Goal: Task Accomplishment & Management: Manage account settings

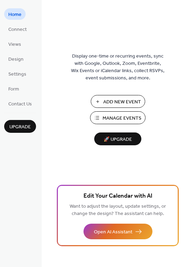
click at [118, 117] on span "Manage Events" at bounding box center [122, 118] width 39 height 7
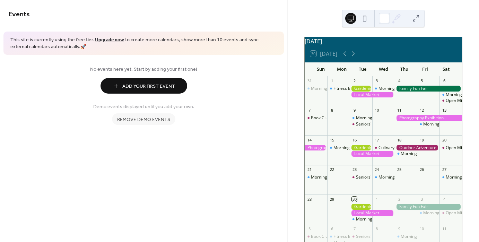
click at [125, 89] on span "Add Your First Event" at bounding box center [148, 86] width 53 height 7
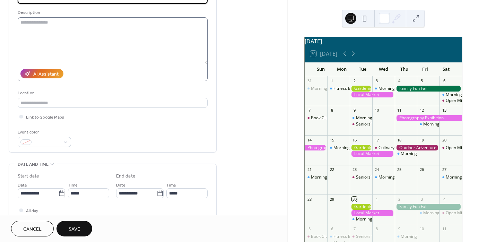
scroll to position [62, 0]
type input "**********"
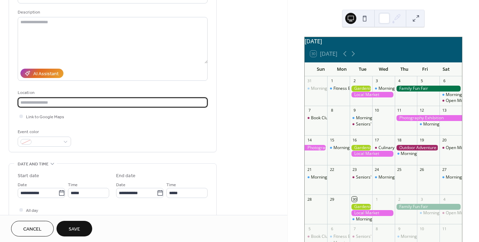
click at [93, 102] on input "text" at bounding box center [113, 102] width 190 height 10
type input "*********"
click at [31, 194] on input "**********" at bounding box center [38, 193] width 41 height 10
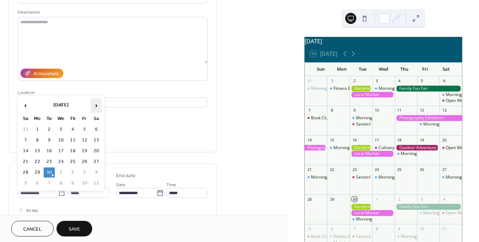
click at [96, 107] on span "›" at bounding box center [96, 106] width 10 height 14
click at [93, 128] on td "1" at bounding box center [96, 130] width 11 height 10
type input "**********"
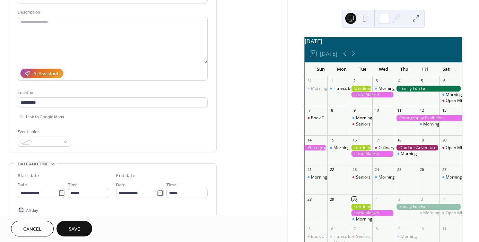
click at [22, 209] on div at bounding box center [20, 209] width 3 height 3
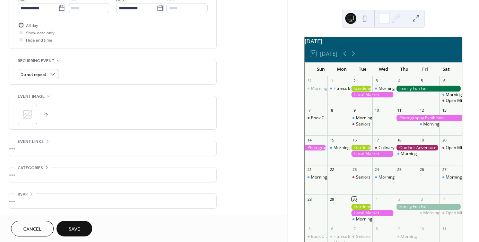
scroll to position [247, 0]
click at [79, 226] on span "Save" at bounding box center [74, 229] width 11 height 7
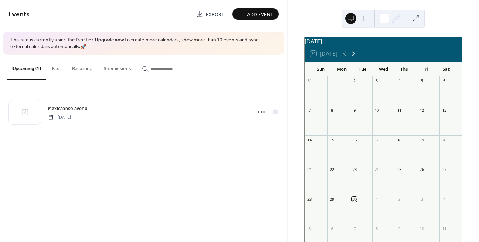
click at [353, 58] on icon at bounding box center [353, 54] width 8 height 8
click at [239, 14] on button "Add Event" at bounding box center [255, 13] width 46 height 11
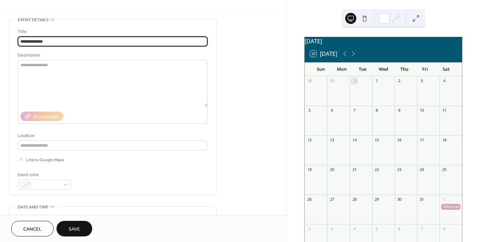
scroll to position [104, 0]
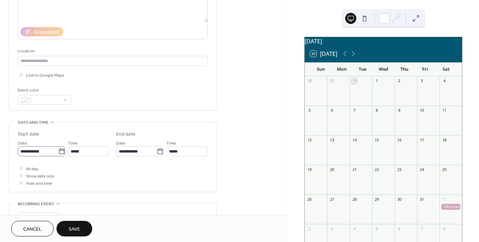
type input "**********"
click at [37, 151] on input "**********" at bounding box center [38, 151] width 41 height 10
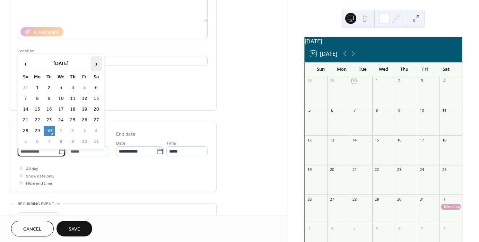
click at [97, 68] on span "›" at bounding box center [96, 64] width 10 height 14
click at [83, 117] on td "24" at bounding box center [84, 120] width 11 height 10
type input "**********"
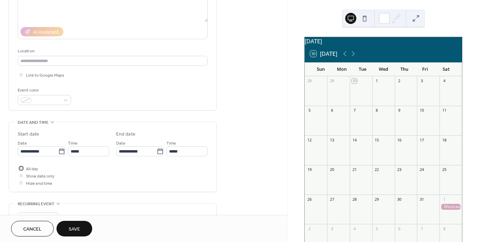
click at [20, 168] on div at bounding box center [20, 168] width 3 height 3
click at [20, 175] on div at bounding box center [20, 175] width 3 height 3
click at [22, 175] on div at bounding box center [20, 175] width 3 height 3
click at [20, 169] on div at bounding box center [20, 168] width 3 height 3
click at [19, 176] on div at bounding box center [20, 175] width 3 height 3
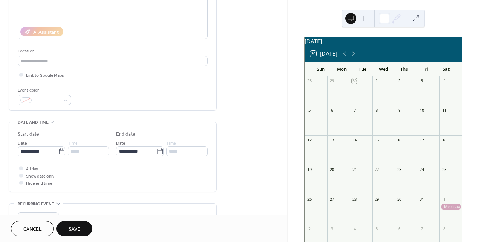
click at [75, 227] on span "Save" at bounding box center [74, 229] width 11 height 7
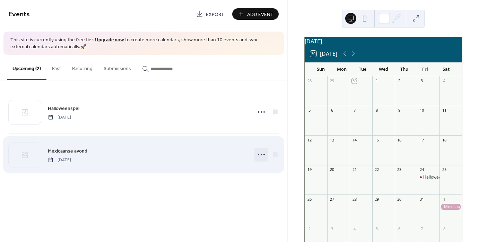
click at [261, 152] on icon at bounding box center [261, 154] width 11 height 11
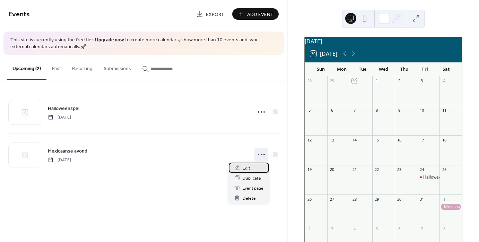
click at [253, 170] on div "Edit" at bounding box center [249, 168] width 40 height 10
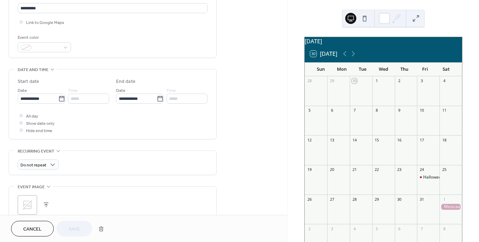
scroll to position [173, 0]
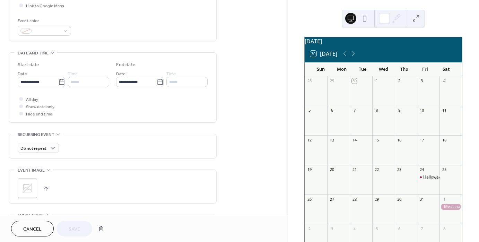
click at [22, 106] on div at bounding box center [20, 105] width 3 height 3
click at [20, 98] on icon at bounding box center [21, 99] width 2 height 2
click at [20, 107] on div at bounding box center [20, 105] width 3 height 3
click at [74, 226] on span "Save" at bounding box center [74, 229] width 11 height 7
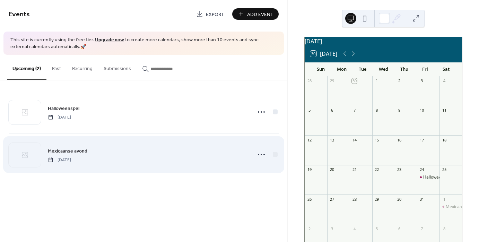
click at [133, 163] on div "Mexicaanse avond Saturday, November 1, 2025" at bounding box center [144, 155] width 270 height 42
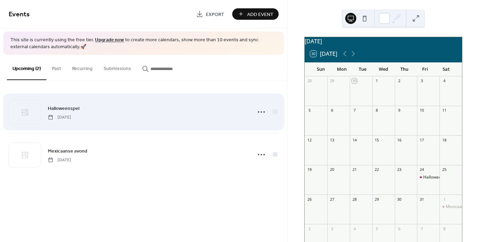
click at [134, 117] on div "Halloweenspel Friday, October 24, 2025" at bounding box center [148, 112] width 200 height 16
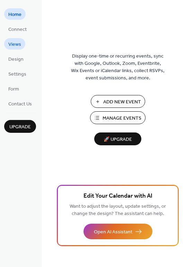
click at [17, 43] on span "Views" at bounding box center [14, 44] width 13 height 7
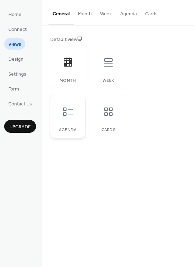
click at [73, 121] on div at bounding box center [68, 111] width 21 height 21
click at [75, 81] on div "Month" at bounding box center [67, 80] width 21 height 5
click at [129, 18] on button "Agenda" at bounding box center [128, 12] width 25 height 25
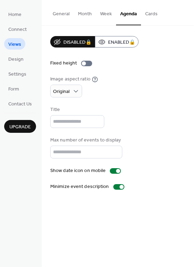
click at [151, 11] on button "Cards" at bounding box center [151, 12] width 21 height 25
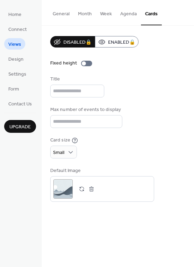
drag, startPoint x: 113, startPoint y: 11, endPoint x: 108, endPoint y: 18, distance: 8.4
click at [108, 18] on button "Week" at bounding box center [106, 12] width 20 height 25
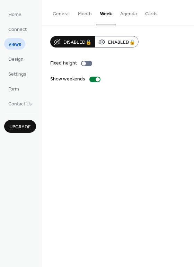
click at [87, 16] on button "Month" at bounding box center [85, 12] width 22 height 25
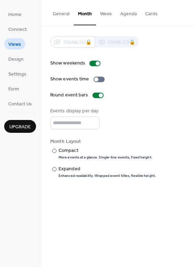
click at [66, 14] on button "General" at bounding box center [61, 12] width 25 height 25
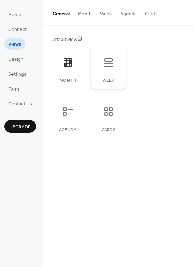
click at [108, 76] on div "Week" at bounding box center [108, 67] width 35 height 44
click at [109, 125] on div "Cards" at bounding box center [108, 116] width 35 height 44
click at [79, 122] on div "Agenda" at bounding box center [67, 116] width 35 height 44
click at [63, 78] on div "Month" at bounding box center [67, 80] width 21 height 5
click at [73, 131] on div "Agenda" at bounding box center [67, 130] width 21 height 5
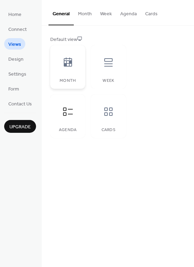
click at [78, 67] on div "Month" at bounding box center [67, 67] width 35 height 44
click at [21, 64] on link "Design" at bounding box center [16, 58] width 24 height 11
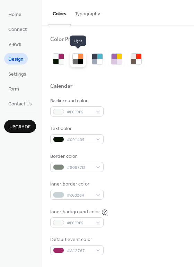
click at [75, 59] on div at bounding box center [75, 61] width 5 height 5
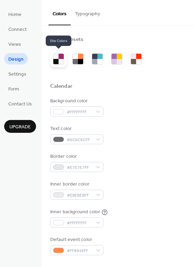
click at [62, 58] on div at bounding box center [61, 56] width 5 height 5
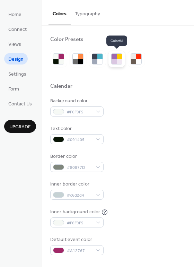
click at [125, 59] on div at bounding box center [117, 59] width 17 height 17
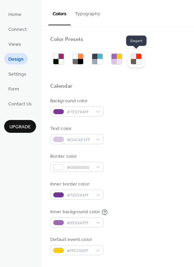
click at [134, 63] on div at bounding box center [133, 61] width 5 height 5
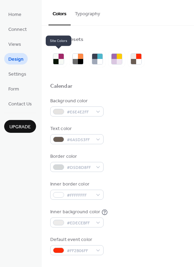
click at [62, 67] on div at bounding box center [117, 75] width 135 height 16
click at [59, 59] on div at bounding box center [61, 61] width 5 height 5
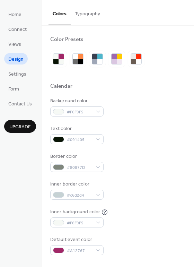
click at [78, 12] on button "Typography" at bounding box center [88, 12] width 34 height 25
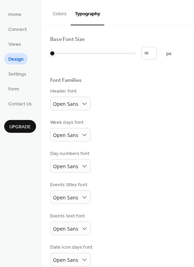
click at [60, 15] on button "Colors" at bounding box center [60, 12] width 22 height 25
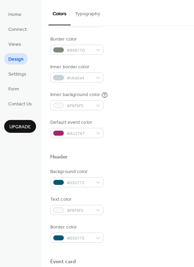
scroll to position [139, 0]
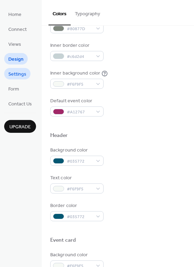
click at [14, 69] on link "Settings" at bounding box center [17, 73] width 26 height 11
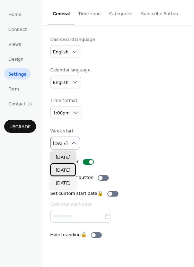
click at [73, 172] on div "[DATE]" at bounding box center [63, 169] width 26 height 13
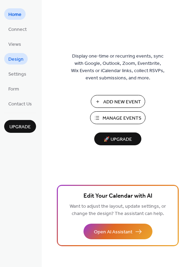
click at [15, 56] on span "Design" at bounding box center [15, 59] width 15 height 7
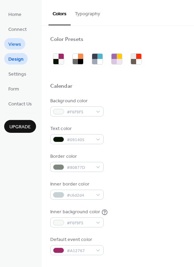
click at [11, 44] on span "Views" at bounding box center [14, 44] width 13 height 7
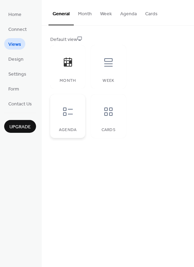
click at [82, 125] on div "Agenda" at bounding box center [67, 116] width 35 height 44
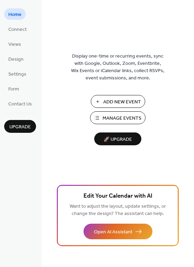
click at [104, 103] on span "Add New Event" at bounding box center [122, 102] width 38 height 7
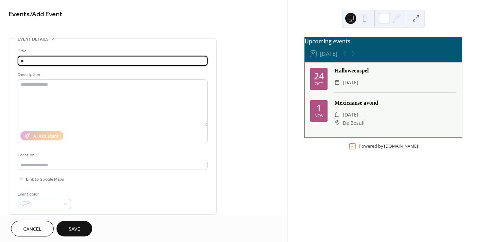
type input "*"
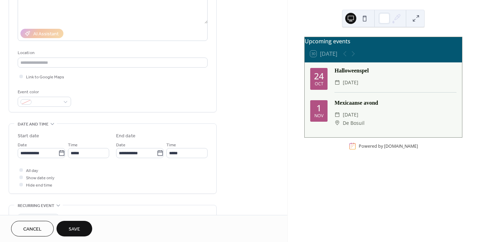
scroll to position [104, 0]
type input "**********"
click at [42, 153] on input "**********" at bounding box center [38, 151] width 41 height 10
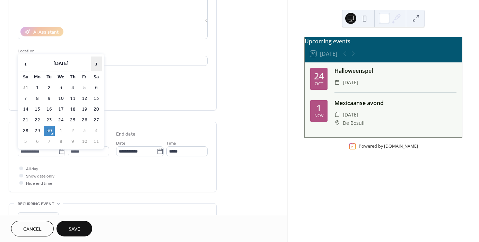
click at [93, 64] on span "›" at bounding box center [96, 64] width 10 height 14
click at [94, 120] on td "25" at bounding box center [96, 120] width 11 height 10
type input "**********"
click at [37, 154] on input "**********" at bounding box center [38, 151] width 41 height 10
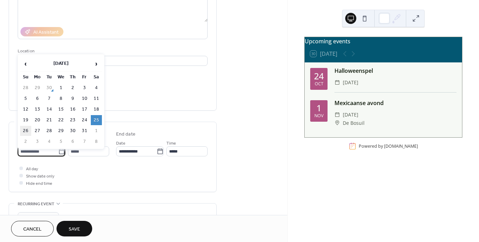
click at [26, 128] on td "26" at bounding box center [25, 131] width 11 height 10
type input "**********"
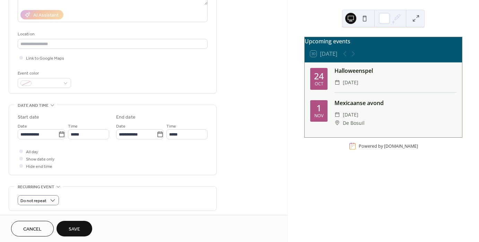
scroll to position [173, 0]
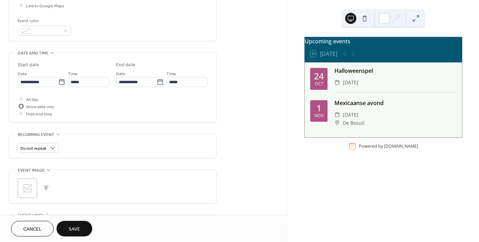
click at [20, 103] on div at bounding box center [21, 106] width 7 height 7
click at [74, 229] on span "Save" at bounding box center [74, 229] width 11 height 7
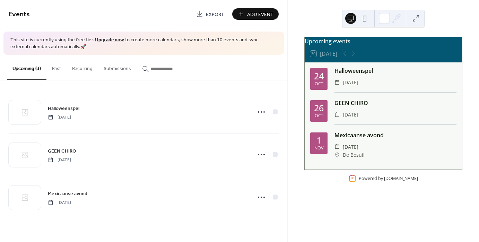
click at [254, 13] on span "Add Event" at bounding box center [260, 14] width 26 height 7
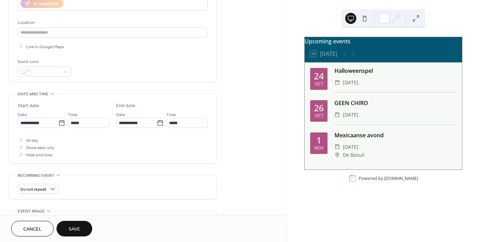
scroll to position [173, 0]
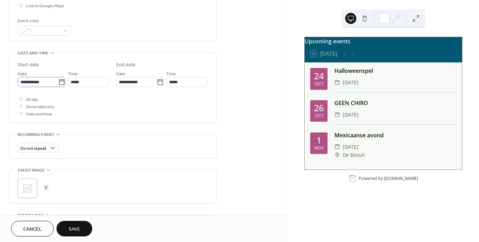
type input "**********"
click at [40, 81] on input "**********" at bounding box center [38, 82] width 41 height 10
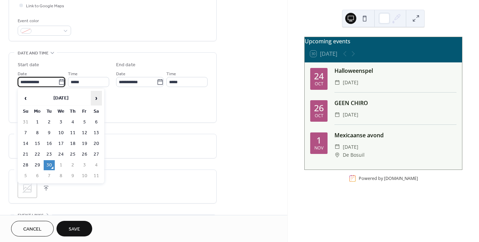
click at [92, 99] on span "›" at bounding box center [96, 98] width 10 height 14
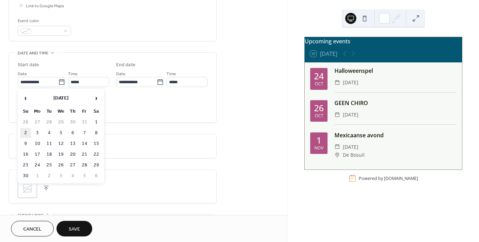
click at [26, 130] on td "2" at bounding box center [25, 133] width 11 height 10
type input "**********"
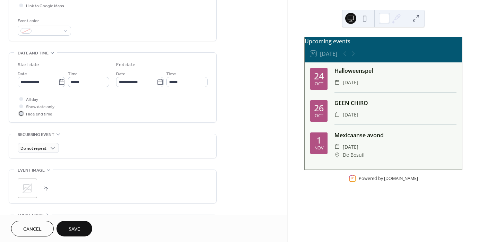
click at [30, 111] on span "Hide end time" at bounding box center [39, 114] width 26 height 7
click at [30, 107] on span "Show date only" at bounding box center [40, 106] width 28 height 7
click at [21, 113] on icon at bounding box center [21, 113] width 2 height 2
click at [21, 105] on div at bounding box center [20, 105] width 3 height 3
click at [77, 229] on span "Save" at bounding box center [74, 229] width 11 height 7
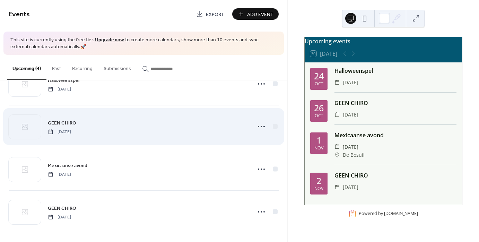
scroll to position [29, 0]
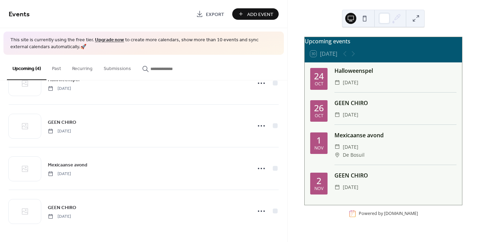
click at [247, 15] on button "Add Event" at bounding box center [255, 13] width 46 height 11
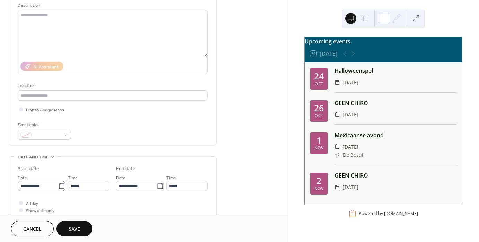
scroll to position [0, 0]
type input "**********"
click at [31, 185] on input "**********" at bounding box center [37, 186] width 39 height 10
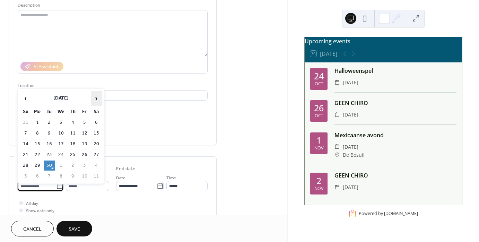
scroll to position [0, 0]
click at [94, 99] on span "›" at bounding box center [96, 99] width 10 height 14
click at [94, 98] on span "›" at bounding box center [96, 99] width 10 height 14
click at [81, 141] on td "14" at bounding box center [84, 144] width 11 height 10
type input "**********"
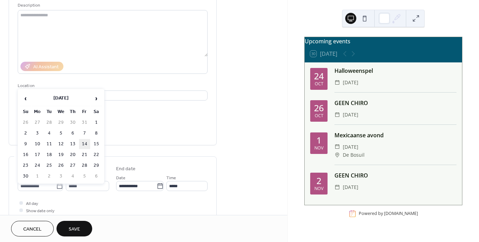
type input "**********"
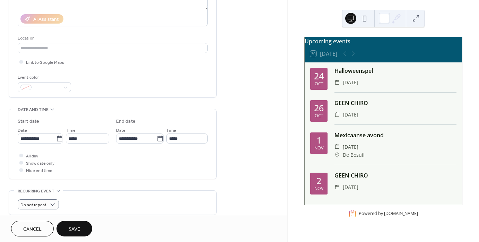
scroll to position [139, 0]
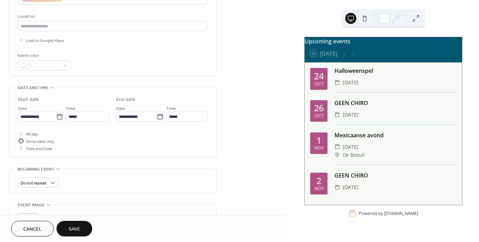
click at [21, 140] on div at bounding box center [20, 140] width 3 height 3
click at [69, 226] on span "Save" at bounding box center [74, 229] width 11 height 7
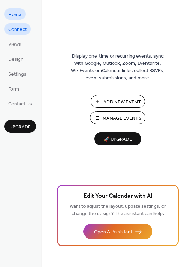
click at [23, 31] on span "Connect" at bounding box center [17, 29] width 18 height 7
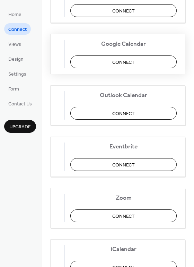
scroll to position [139, 0]
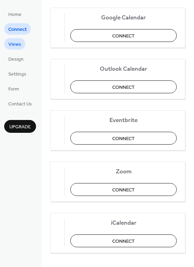
click at [9, 42] on span "Views" at bounding box center [14, 44] width 13 height 7
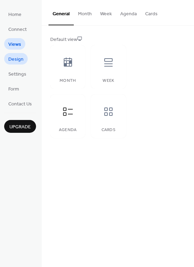
click at [15, 60] on span "Design" at bounding box center [15, 59] width 15 height 7
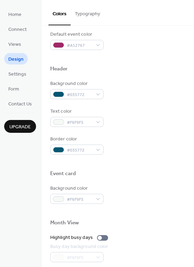
scroll to position [208, 0]
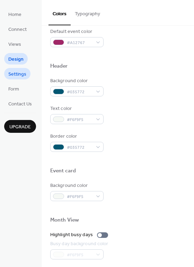
click at [9, 77] on span "Settings" at bounding box center [17, 74] width 18 height 7
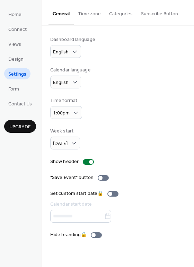
click at [133, 11] on button "Categories" at bounding box center [121, 12] width 32 height 25
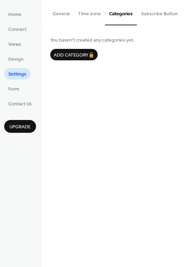
click at [154, 9] on button "Subscribe Button" at bounding box center [159, 12] width 45 height 25
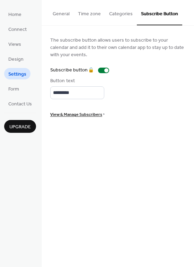
click at [105, 14] on button "Categories" at bounding box center [121, 12] width 32 height 25
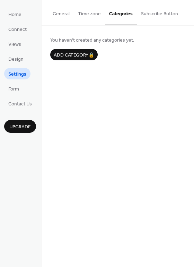
click at [91, 14] on button "Time zone" at bounding box center [89, 12] width 31 height 25
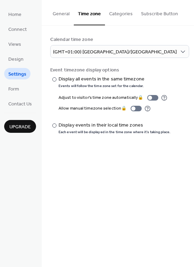
click at [70, 13] on button "General" at bounding box center [61, 12] width 25 height 25
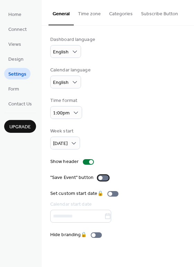
click at [101, 179] on div at bounding box center [101, 178] width 4 height 4
click at [104, 176] on div at bounding box center [106, 178] width 4 height 4
click at [99, 170] on div "Dashboard language English Calendar language English Time format 1:00pm Week st…" at bounding box center [117, 137] width 135 height 203
click at [103, 177] on div at bounding box center [103, 178] width 11 height 6
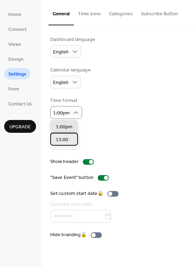
click at [67, 137] on span "13:00" at bounding box center [62, 139] width 12 height 7
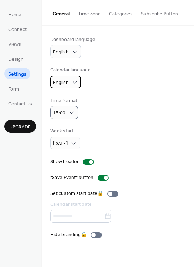
click at [70, 83] on div "English" at bounding box center [65, 82] width 31 height 13
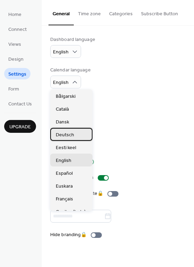
click at [68, 135] on span "Deutsch" at bounding box center [65, 134] width 18 height 7
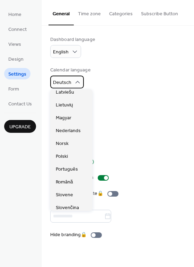
scroll to position [145, 0]
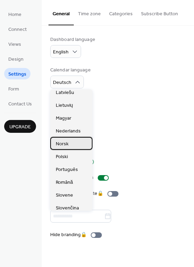
click at [68, 137] on div "Norsk" at bounding box center [71, 143] width 42 height 13
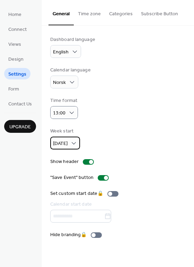
click at [68, 137] on div "Monday" at bounding box center [65, 143] width 30 height 13
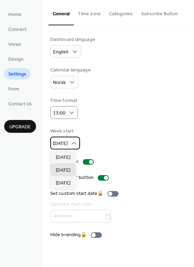
click at [75, 144] on icon at bounding box center [73, 143] width 7 height 7
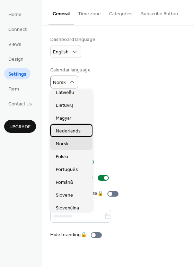
click at [67, 128] on span "Nederlands" at bounding box center [68, 131] width 25 height 7
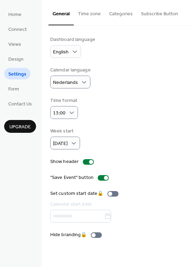
drag, startPoint x: 27, startPoint y: 92, endPoint x: 24, endPoint y: 91, distance: 3.7
click at [27, 92] on ul "Home Connect Views Design Settings Form Contact Us" at bounding box center [20, 58] width 32 height 101
click at [16, 87] on span "Form" at bounding box center [13, 89] width 11 height 7
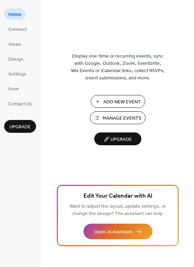
click at [114, 102] on span "Add New Event" at bounding box center [122, 102] width 38 height 7
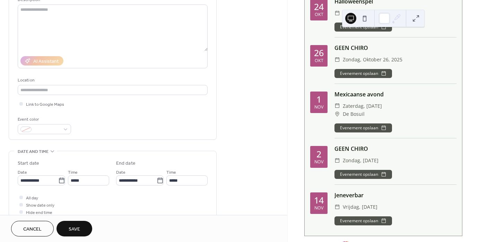
scroll to position [104, 0]
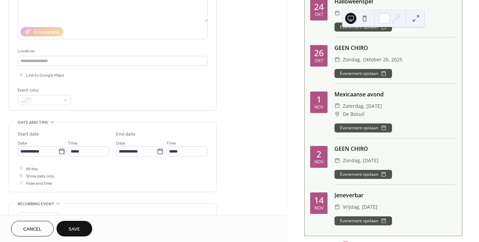
type input "**********"
click at [22, 175] on div at bounding box center [20, 175] width 3 height 3
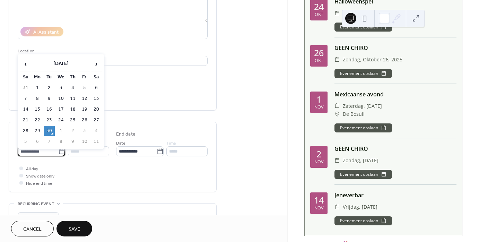
click at [41, 151] on input "**********" at bounding box center [38, 151] width 41 height 10
click at [96, 64] on span "›" at bounding box center [96, 64] width 10 height 14
click at [28, 119] on td "16" at bounding box center [25, 120] width 11 height 10
type input "**********"
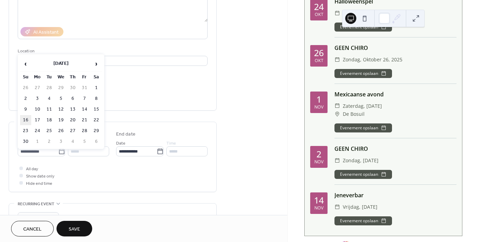
type input "**********"
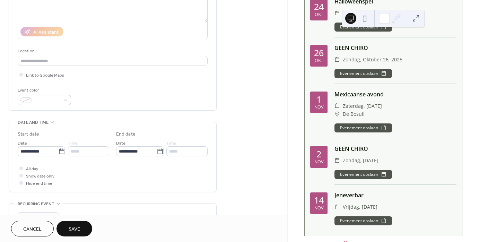
click at [76, 229] on span "Save" at bounding box center [74, 229] width 11 height 7
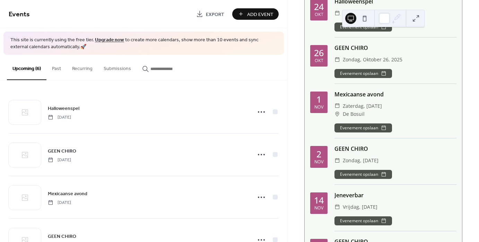
click at [209, 14] on span "Export" at bounding box center [215, 14] width 18 height 7
